Goal: Task Accomplishment & Management: Use online tool/utility

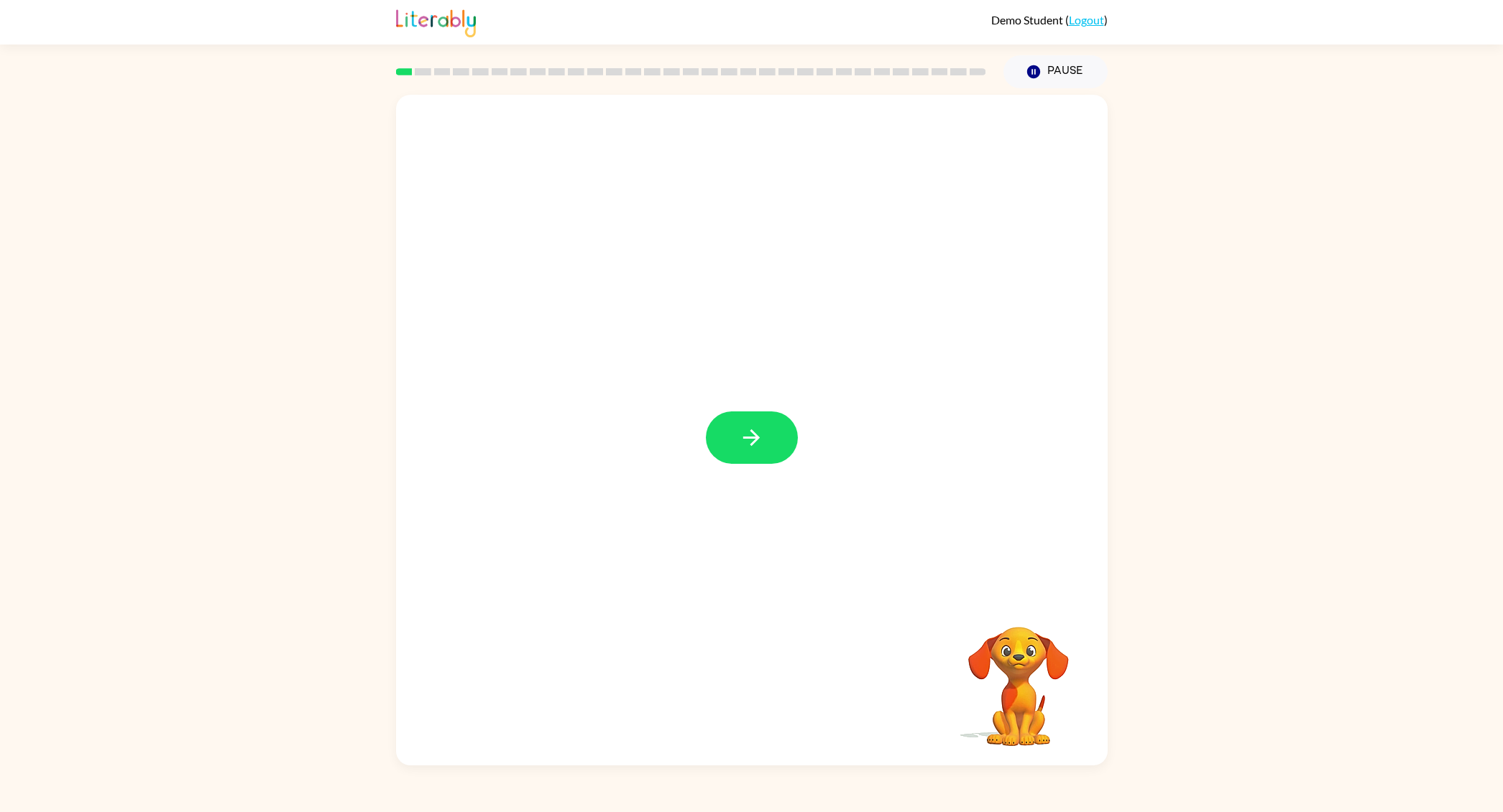
click at [752, 439] on icon "button" at bounding box center [751, 438] width 25 height 25
click at [766, 640] on button "button" at bounding box center [752, 649] width 92 height 52
click at [738, 653] on button "button" at bounding box center [752, 649] width 92 height 52
click at [726, 499] on div at bounding box center [752, 346] width 711 height 502
click at [1037, 69] on icon "button" at bounding box center [1033, 71] width 13 height 13
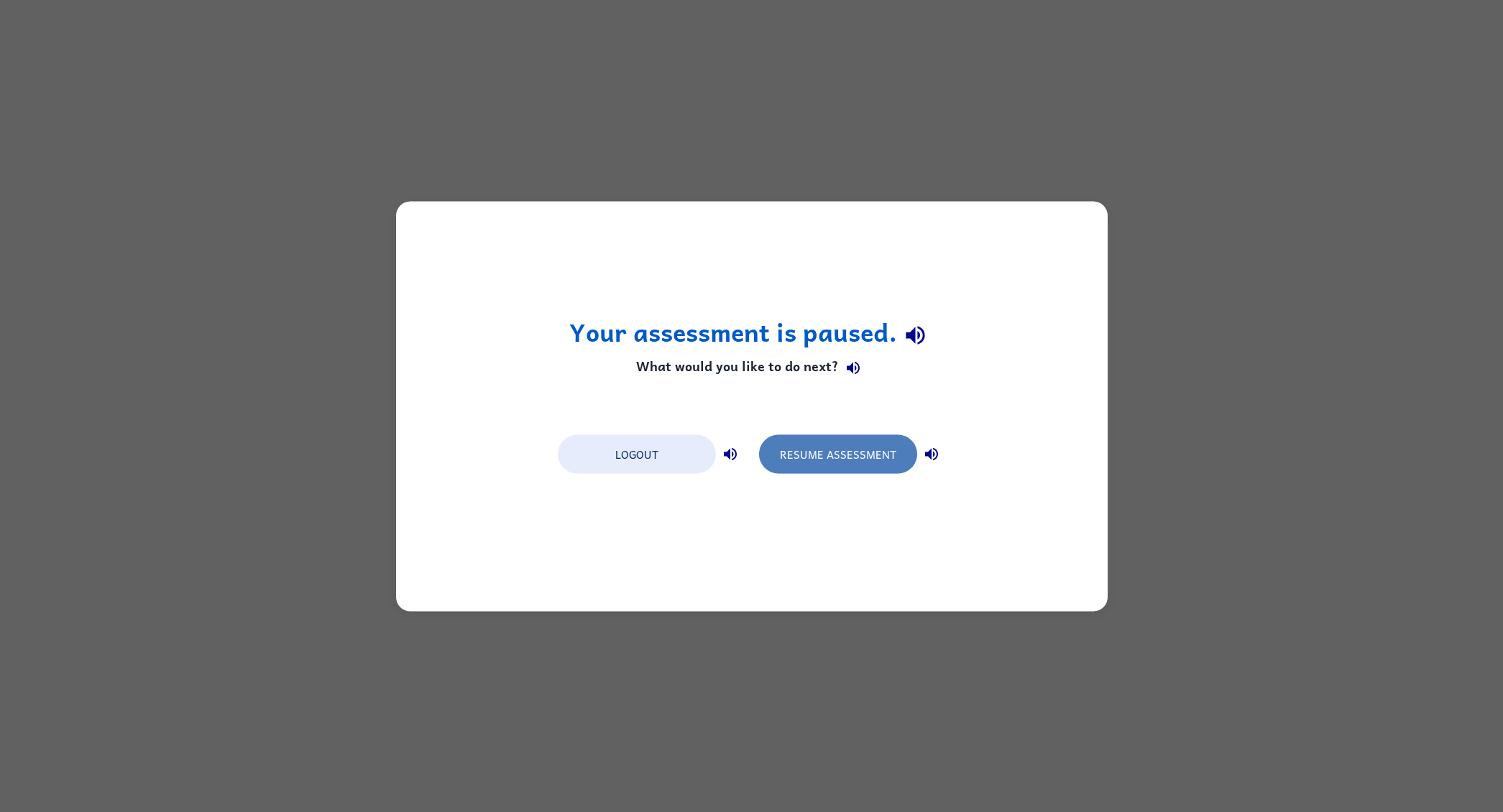
click at [830, 456] on button "Resume Assessment" at bounding box center [838, 454] width 158 height 39
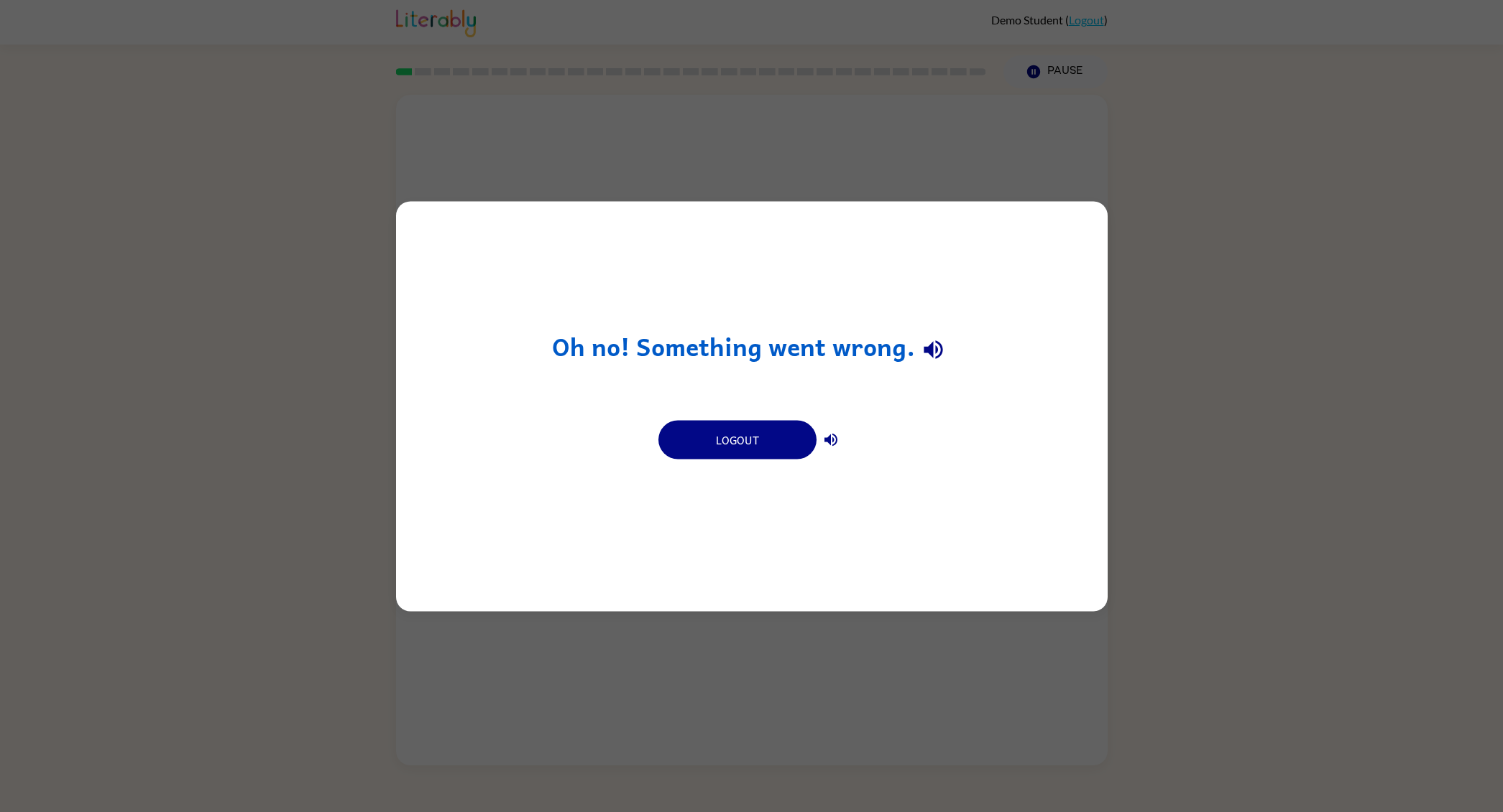
click at [886, 353] on h1 "Oh no! Something went wrong." at bounding box center [751, 350] width 400 height 37
click at [756, 438] on button "Logout" at bounding box center [737, 439] width 158 height 39
